Goal: Information Seeking & Learning: Learn about a topic

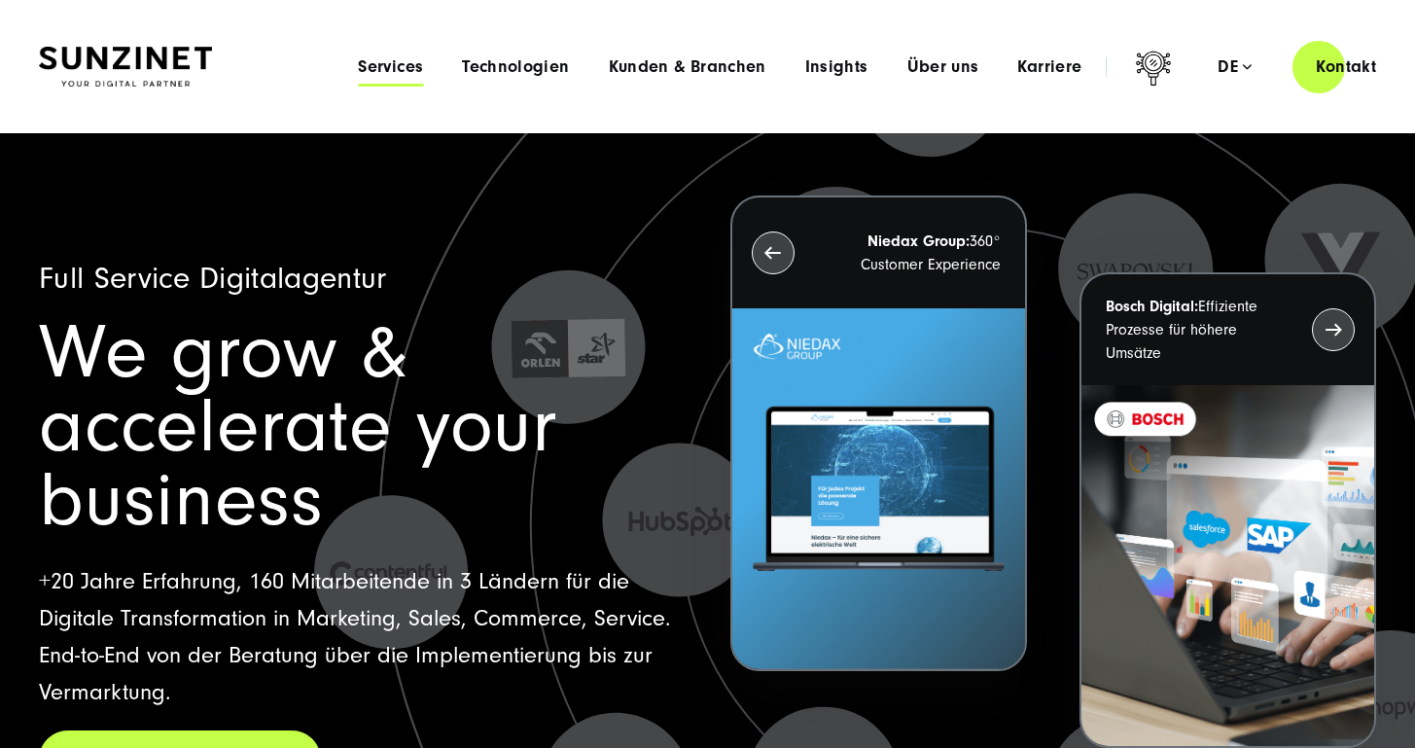
click at [387, 72] on span "Services" at bounding box center [390, 66] width 65 height 19
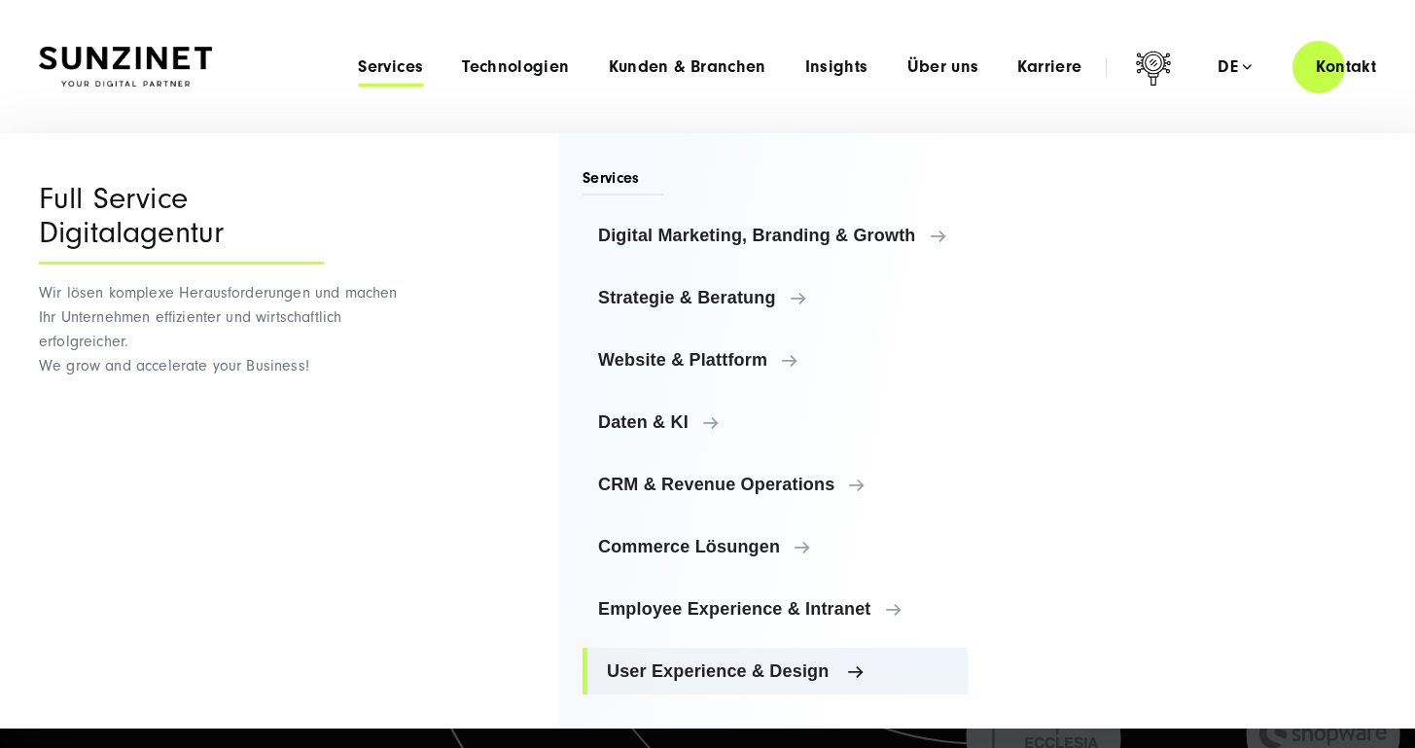
scroll to position [63, 0]
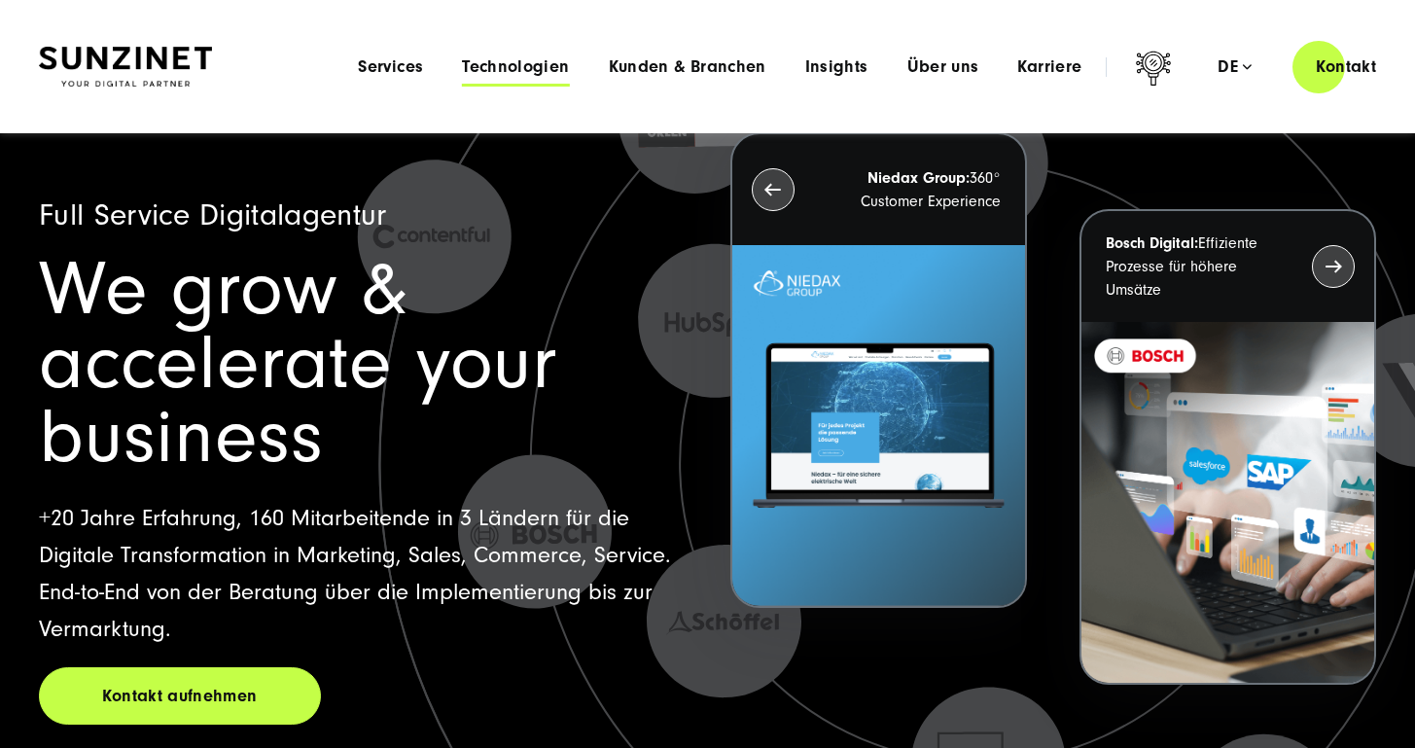
click at [526, 67] on span "Technologien" at bounding box center [515, 66] width 107 height 19
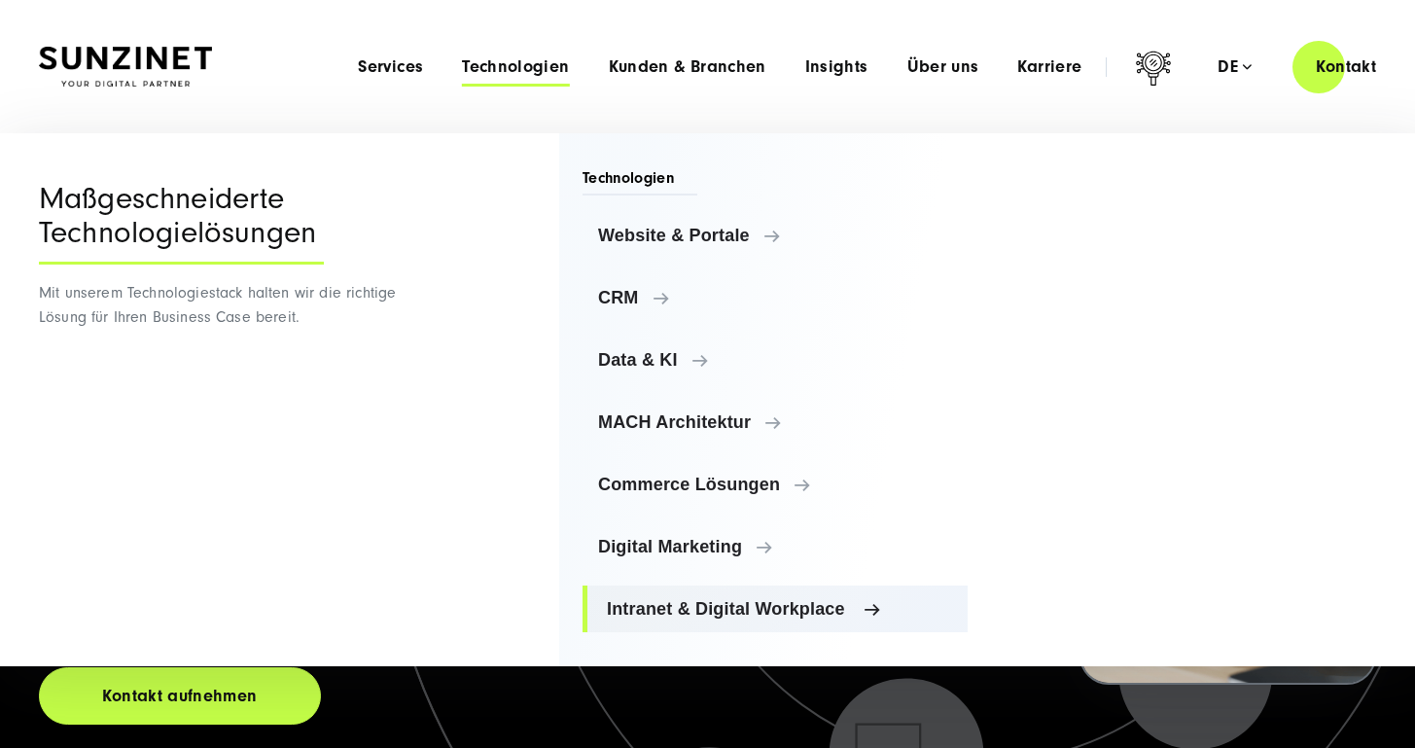
click at [733, 613] on span "Intranet & Digital Workplace" at bounding box center [779, 608] width 345 height 19
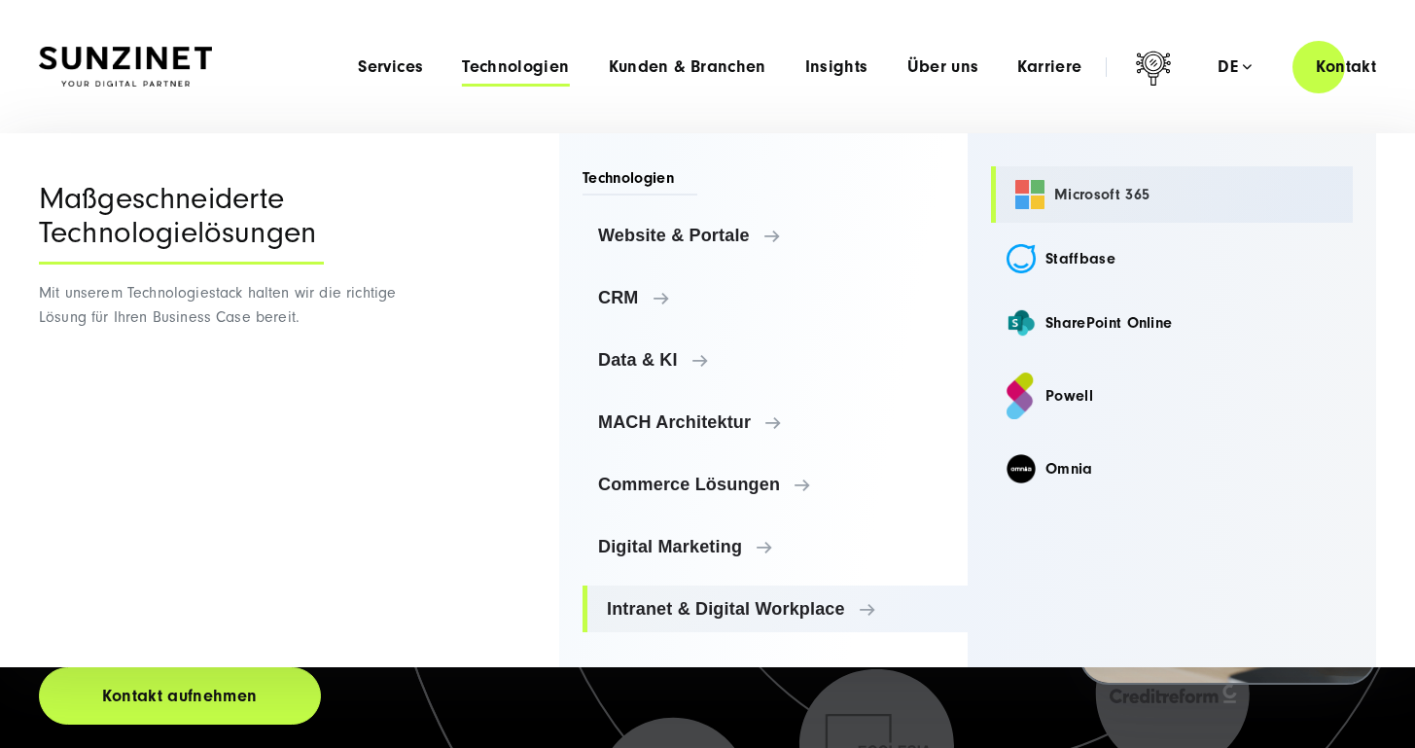
click at [1104, 195] on link "Microsoft 365" at bounding box center [1172, 194] width 362 height 56
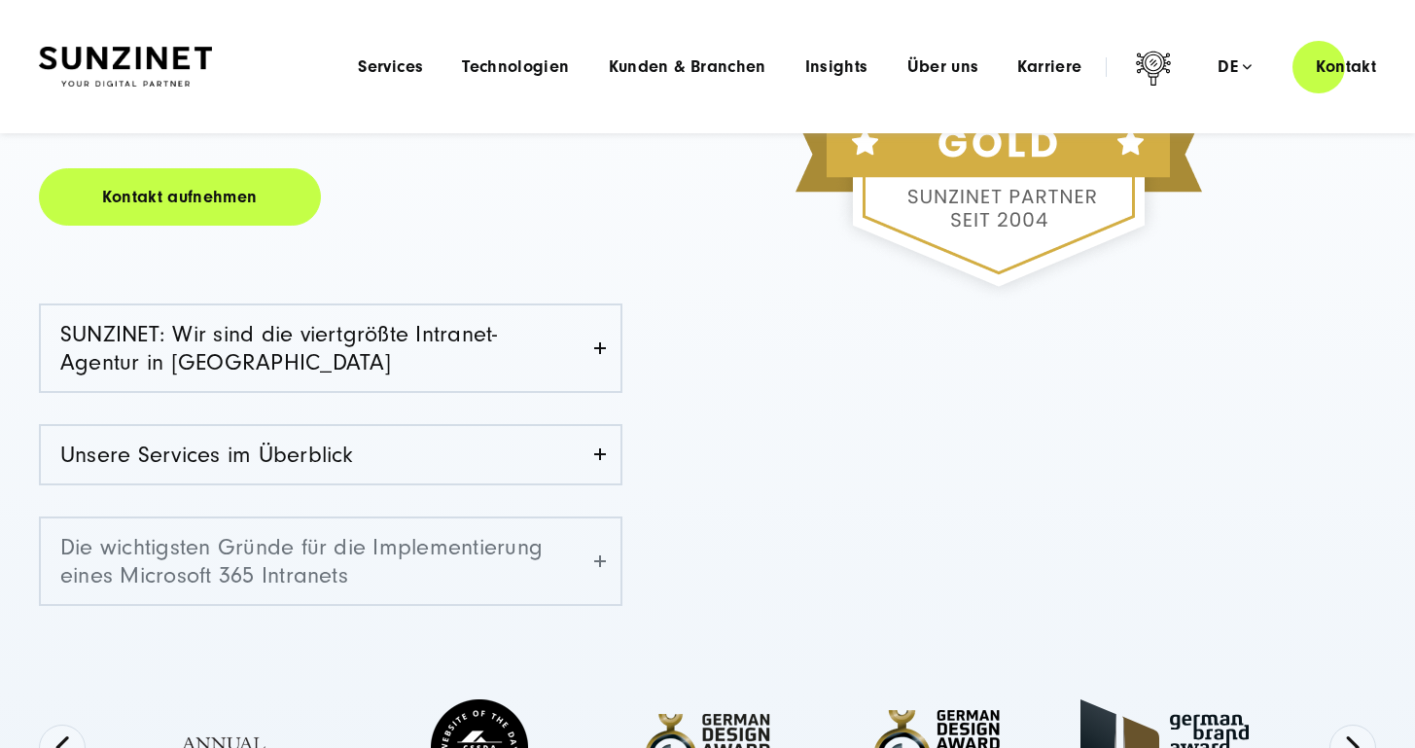
scroll to position [422, 0]
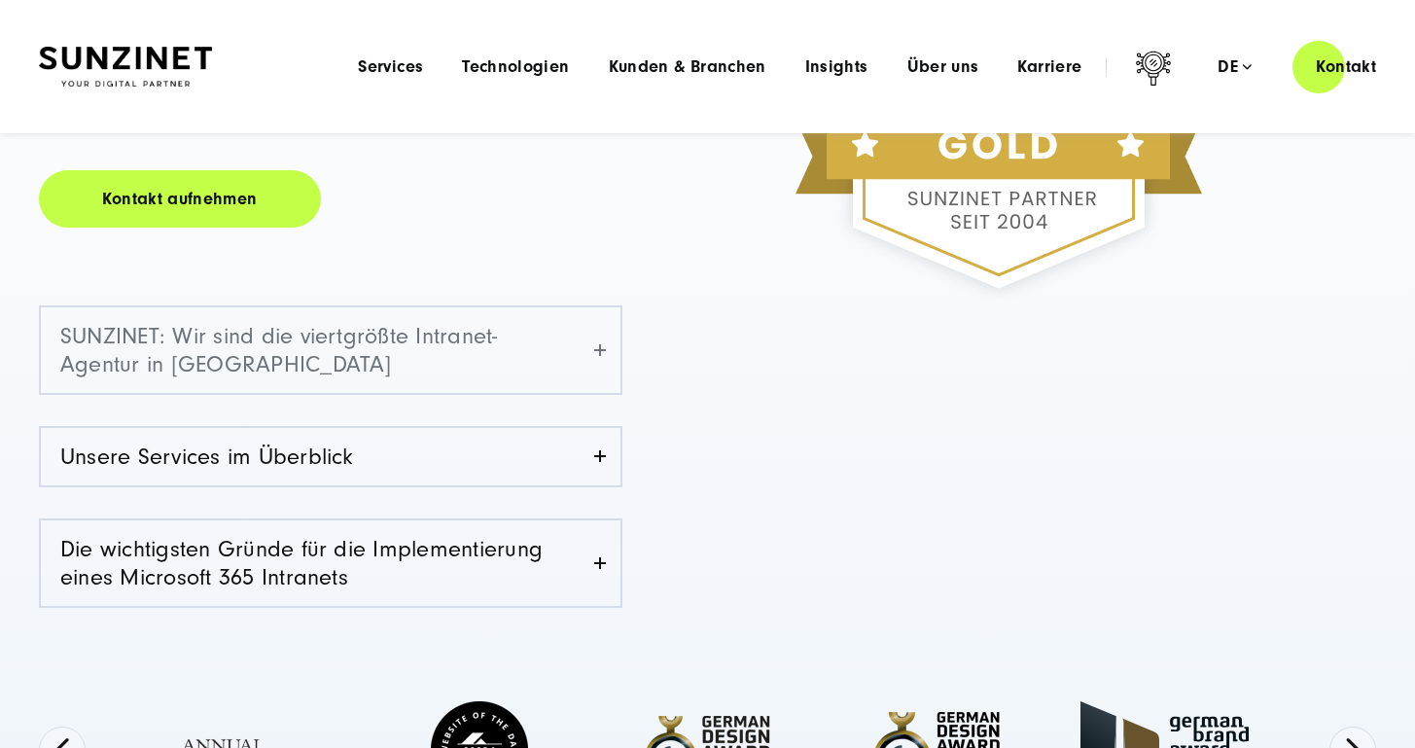
click at [602, 356] on link "SUNZINET: Wir sind die viertgrößte Intranet-Agentur in [GEOGRAPHIC_DATA]" at bounding box center [330, 350] width 579 height 86
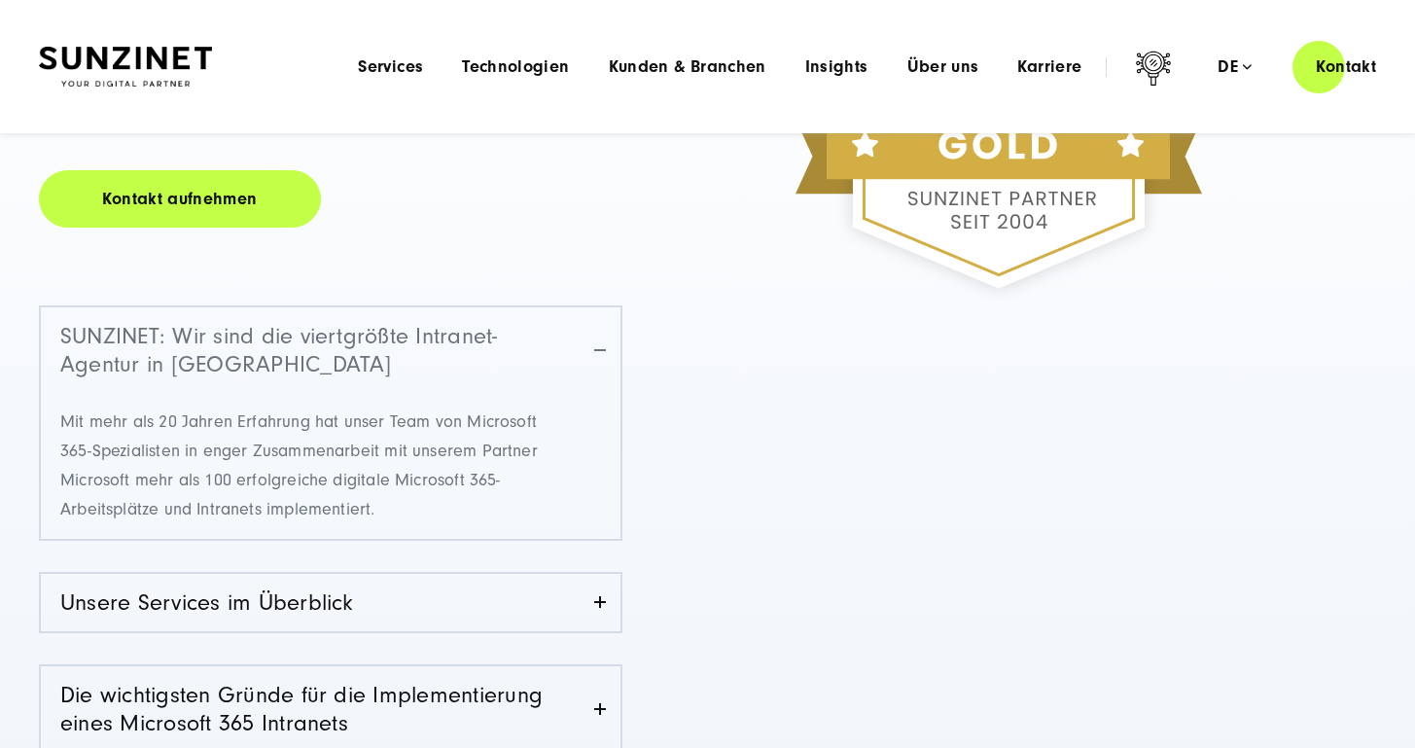
click at [602, 356] on link "SUNZINET: Wir sind die viertgrößte Intranet-Agentur in Deutschland" at bounding box center [330, 350] width 579 height 86
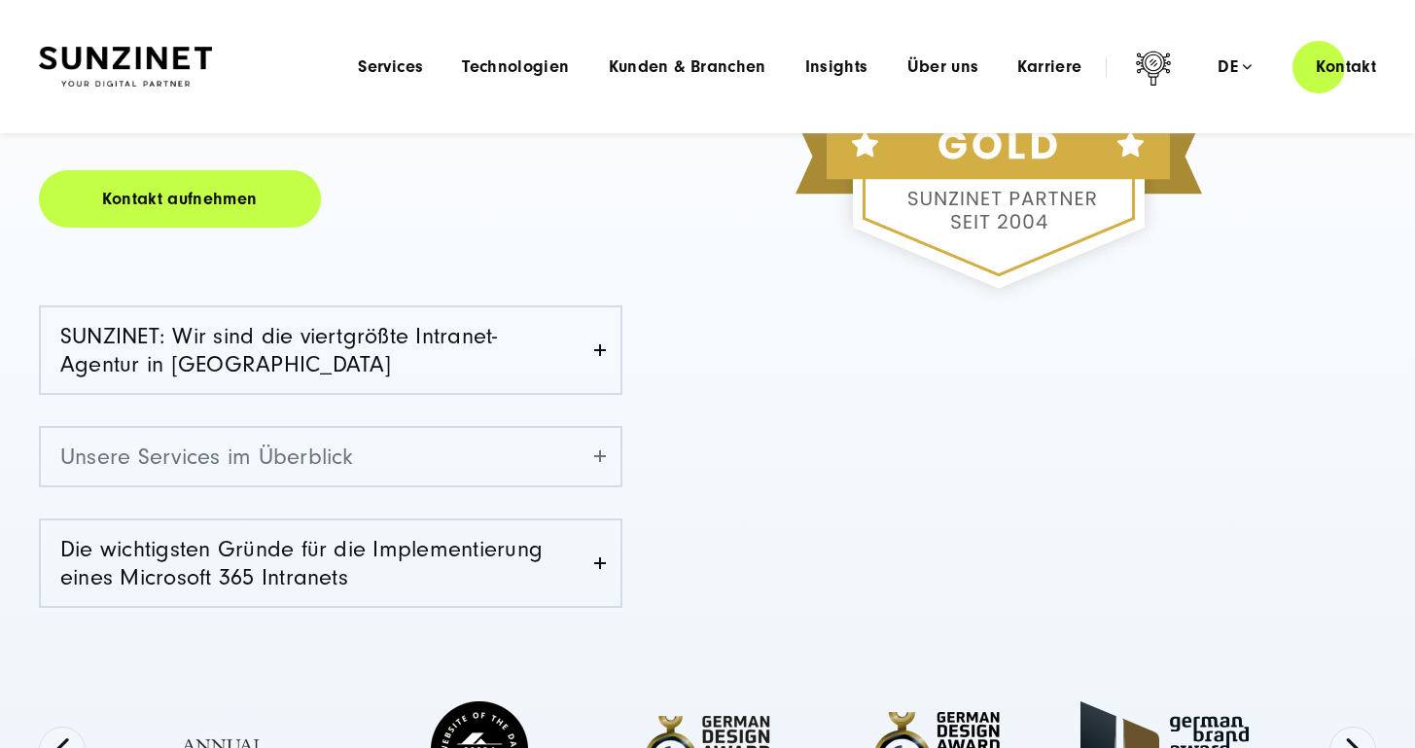
click at [583, 458] on link "Unsere Services im Überblick" at bounding box center [330, 456] width 579 height 57
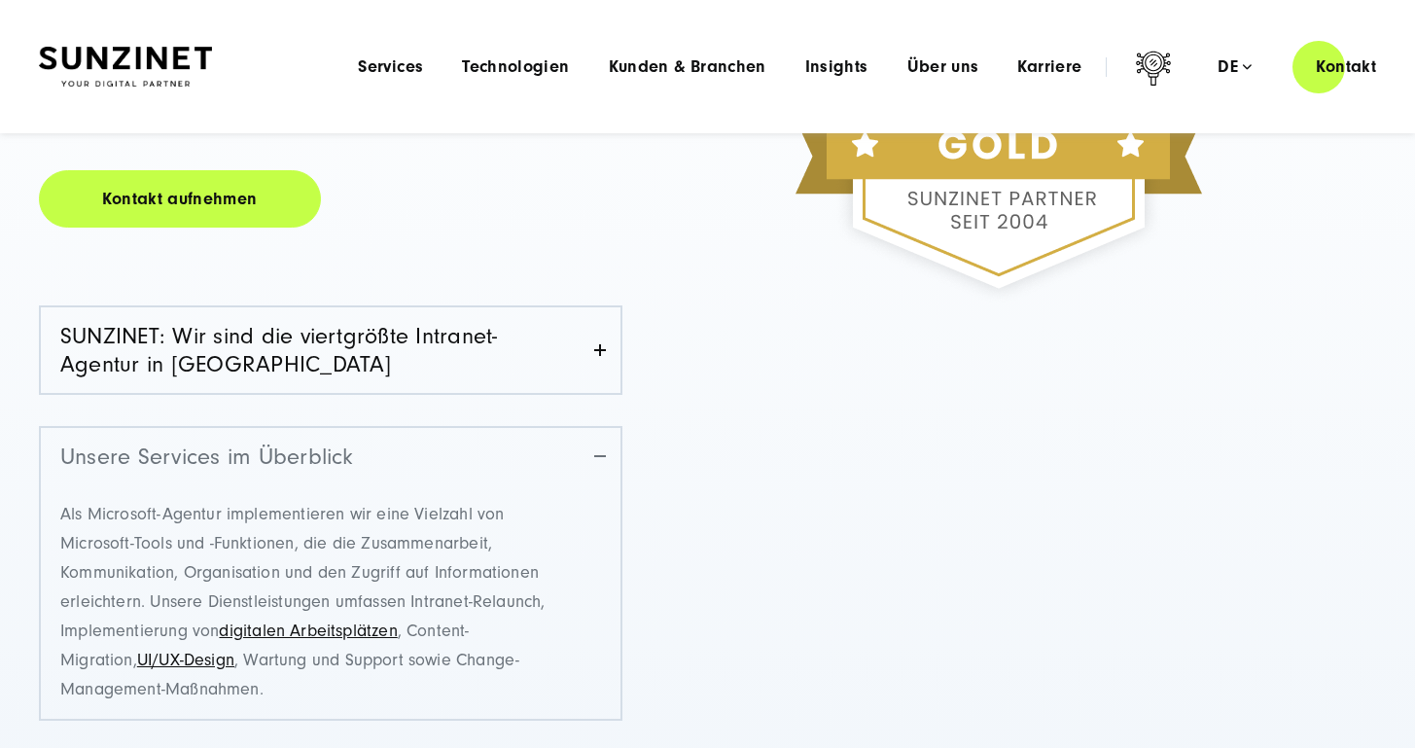
click at [583, 458] on link "Unsere Services im Überblick" at bounding box center [330, 456] width 579 height 57
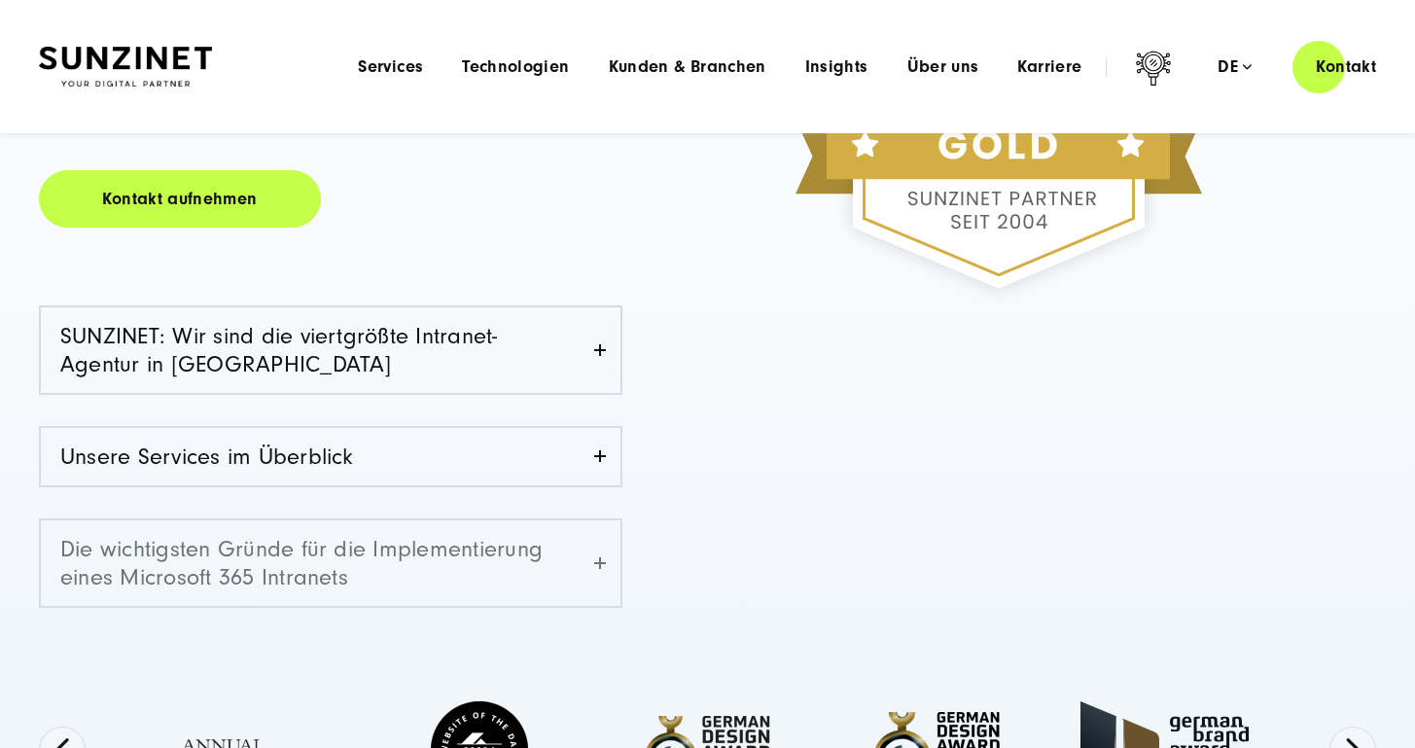
click at [568, 554] on link "Die wichtigsten Gründe für die Implementierung eines Microsoft 365 Intranets" at bounding box center [330, 563] width 579 height 86
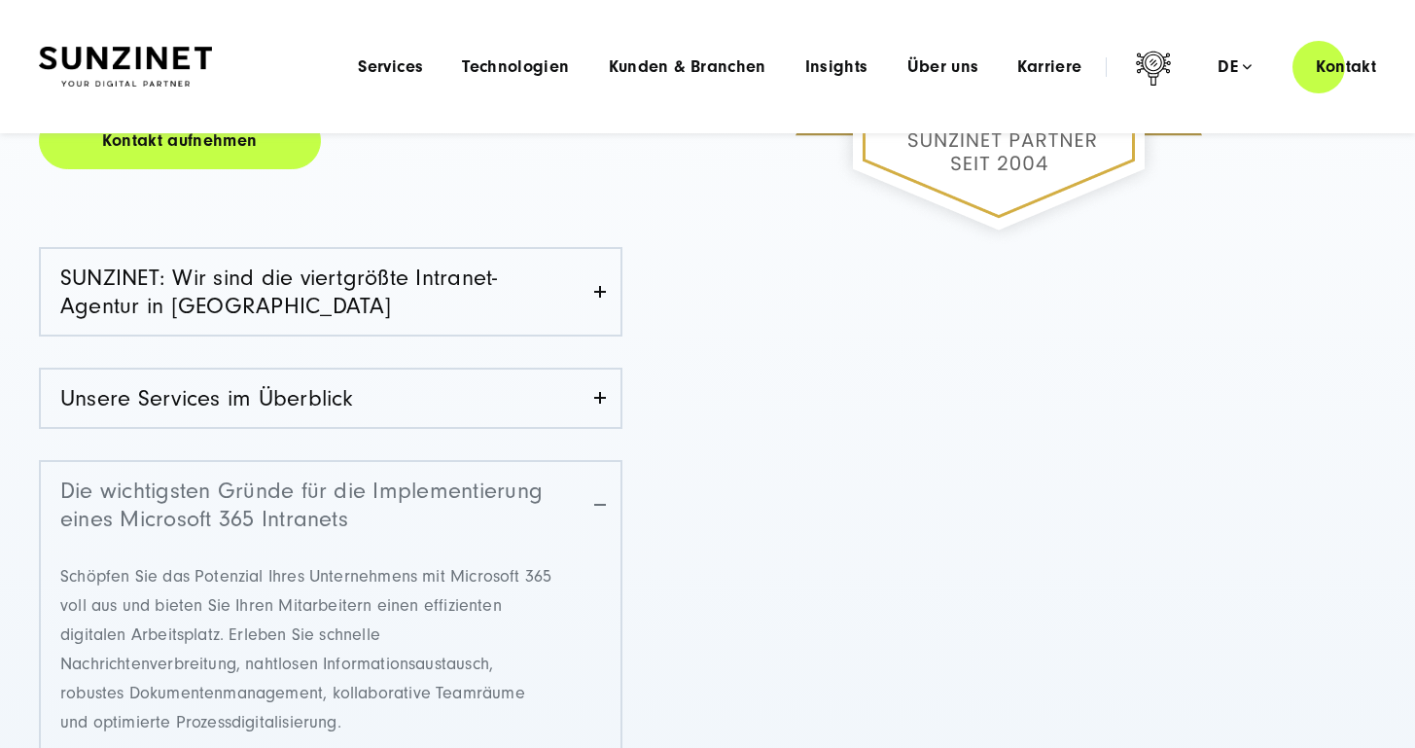
scroll to position [563, 0]
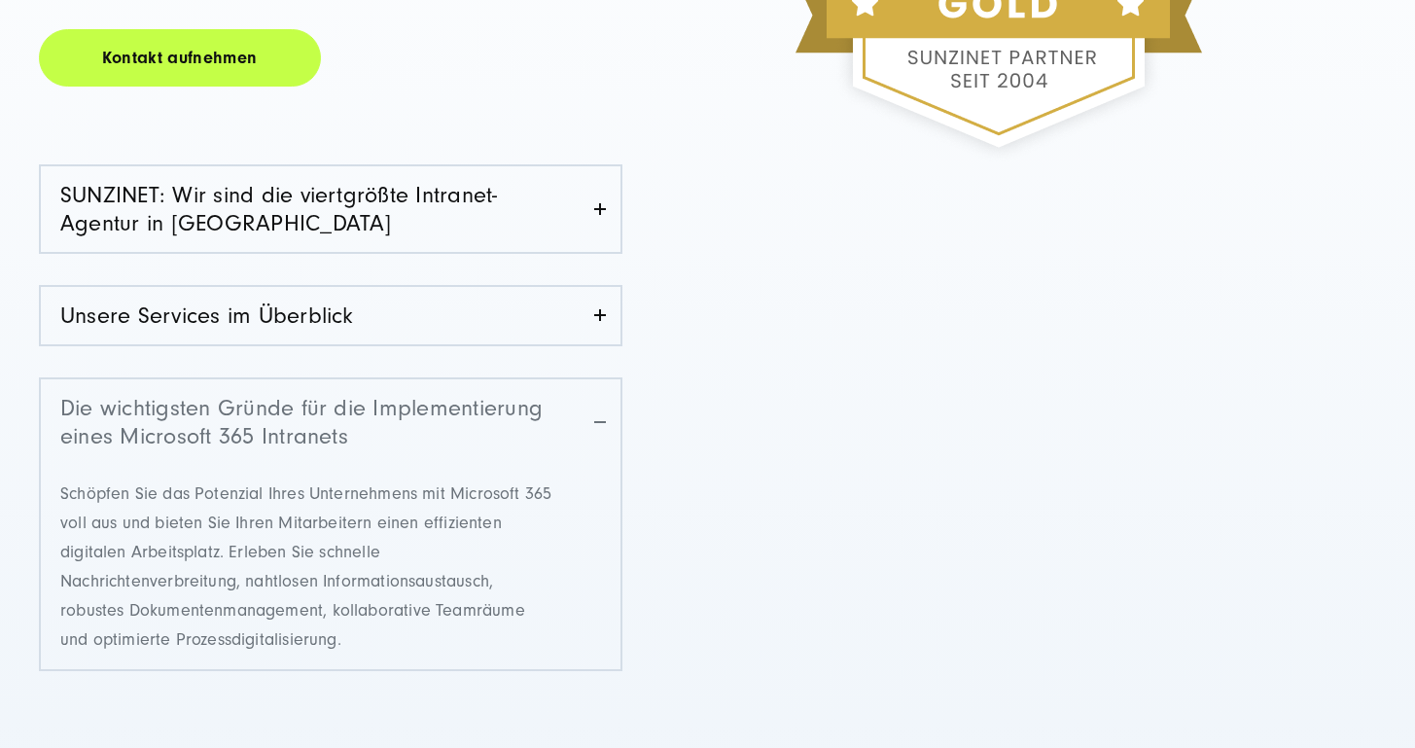
click at [551, 415] on link "Die wichtigsten Gründe für die Implementierung eines Microsoft 365 Intranets" at bounding box center [330, 422] width 579 height 86
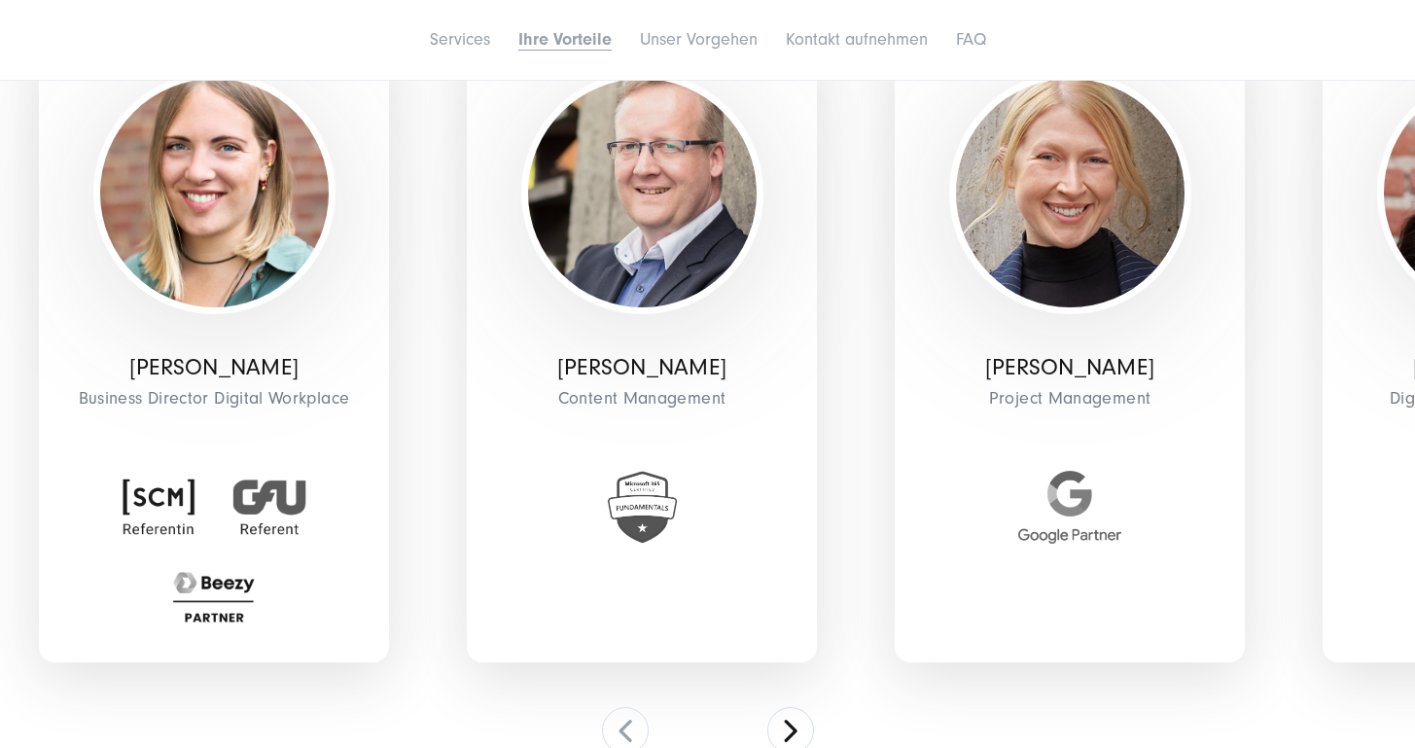
scroll to position [4250, 0]
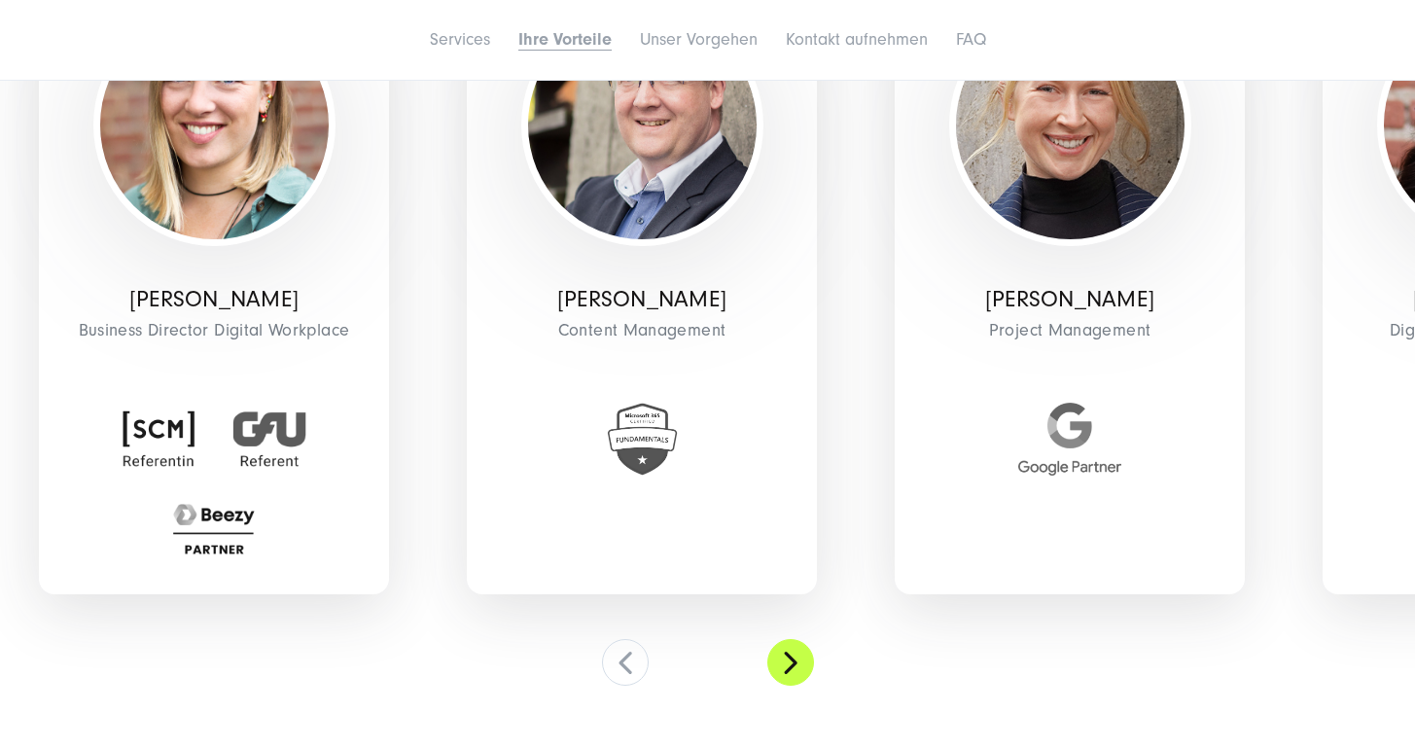
click at [788, 664] on button at bounding box center [790, 662] width 47 height 47
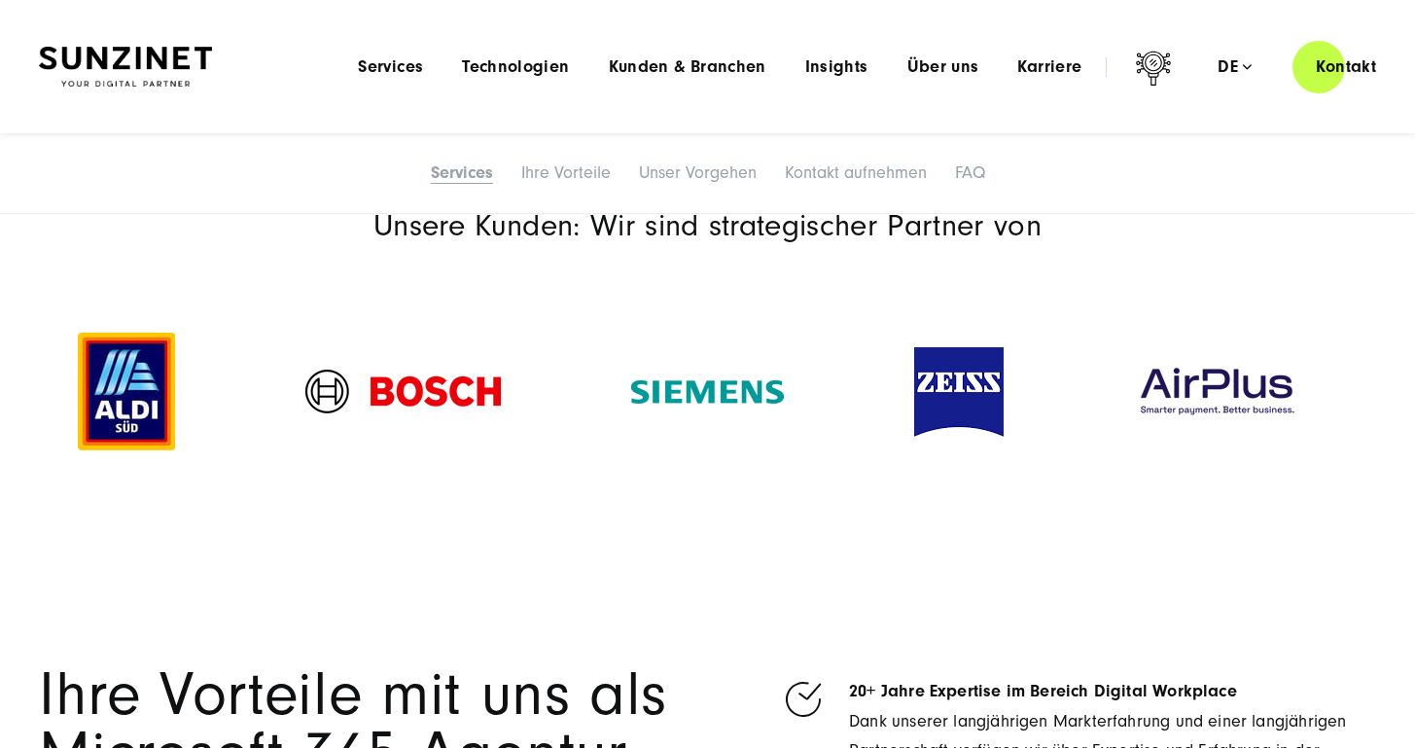
scroll to position [2180, 0]
